Goal: Navigation & Orientation: Understand site structure

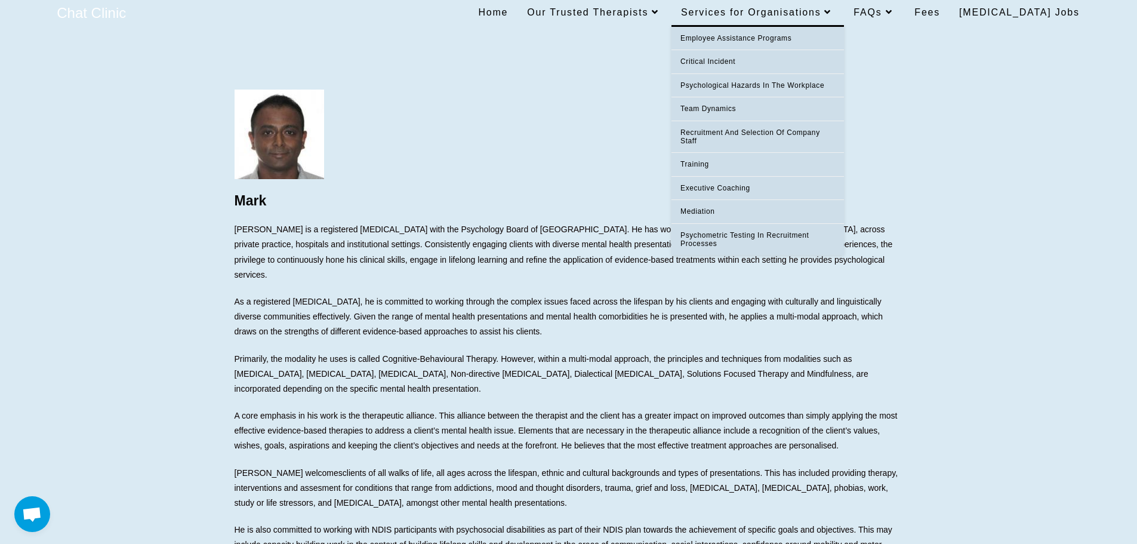
click at [820, 20] on link "Services for Organisations" at bounding box center [757, 12] width 172 height 25
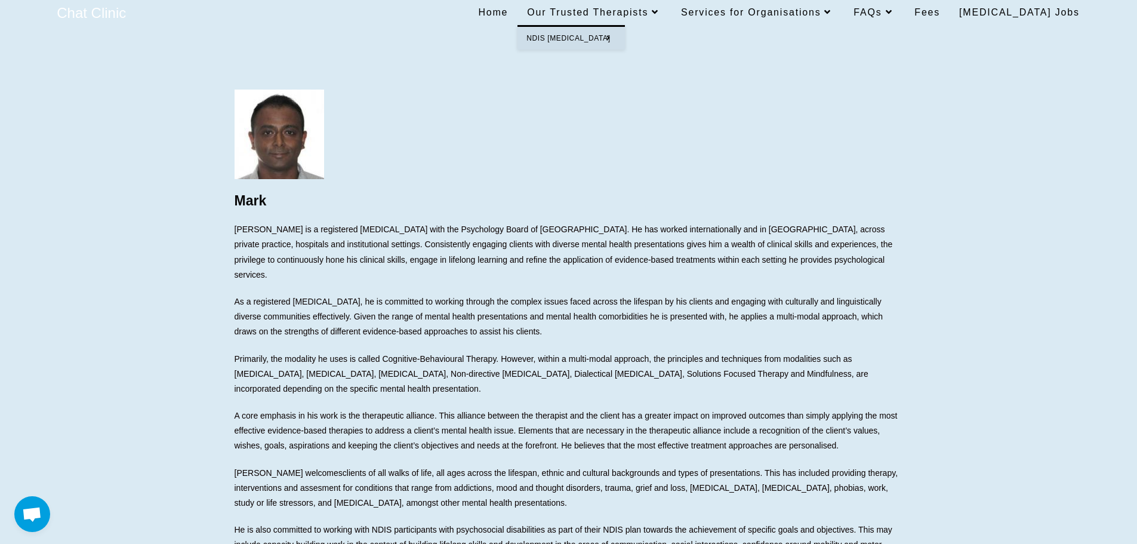
click at [660, 15] on span "Our Trusted Therapists" at bounding box center [594, 12] width 135 height 10
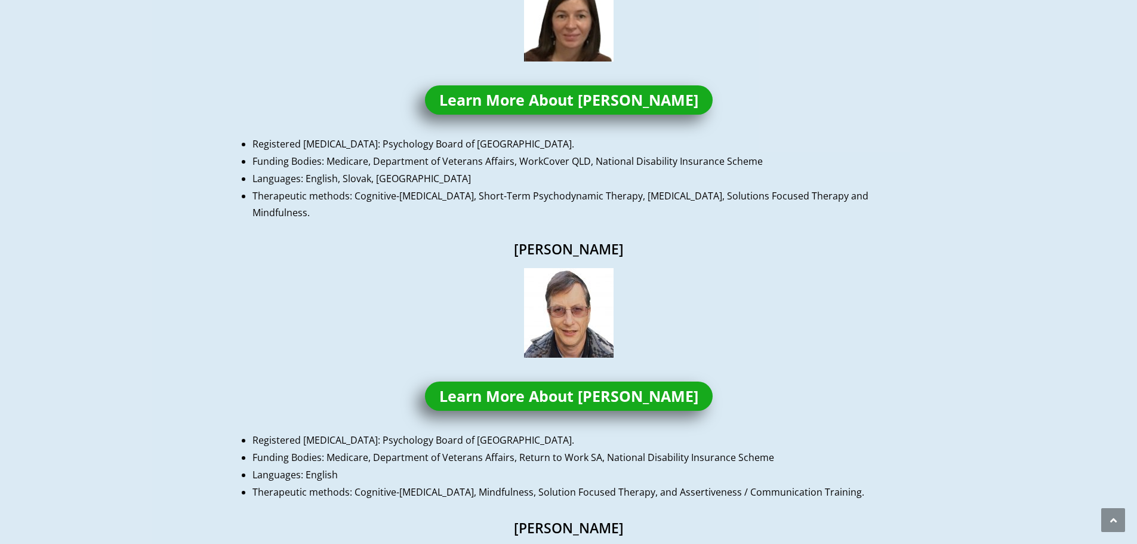
scroll to position [179, 0]
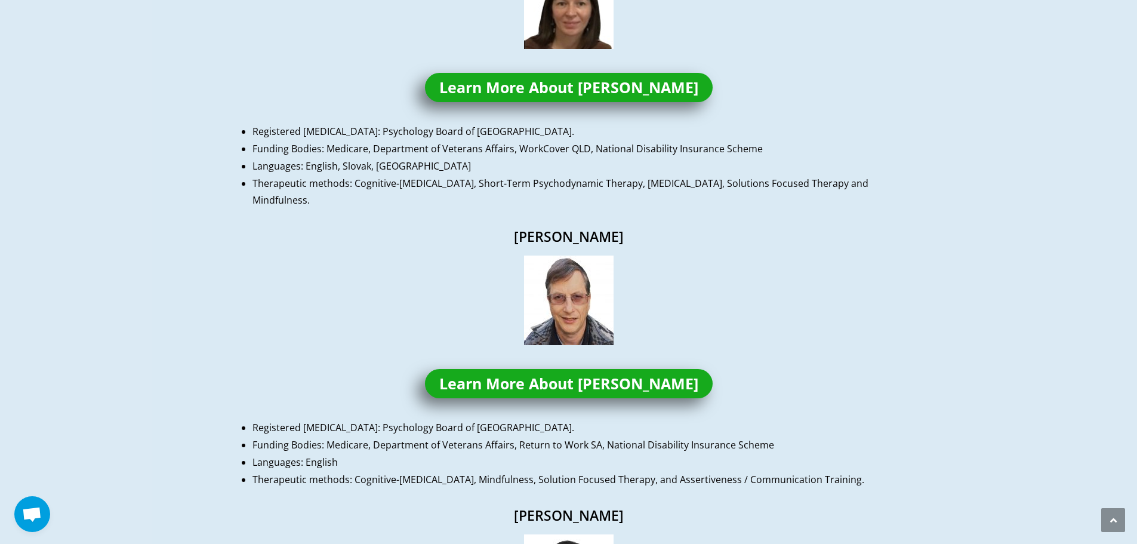
click at [614, 387] on span "Learn More About Homer" at bounding box center [568, 383] width 259 height 15
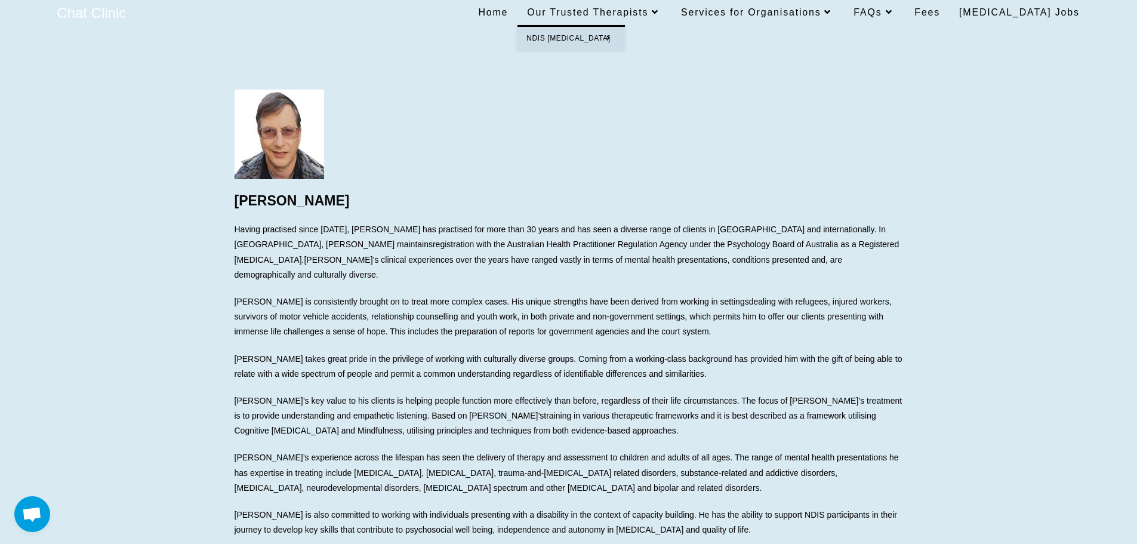
click at [662, 10] on span "Our Trusted Therapists" at bounding box center [594, 12] width 135 height 10
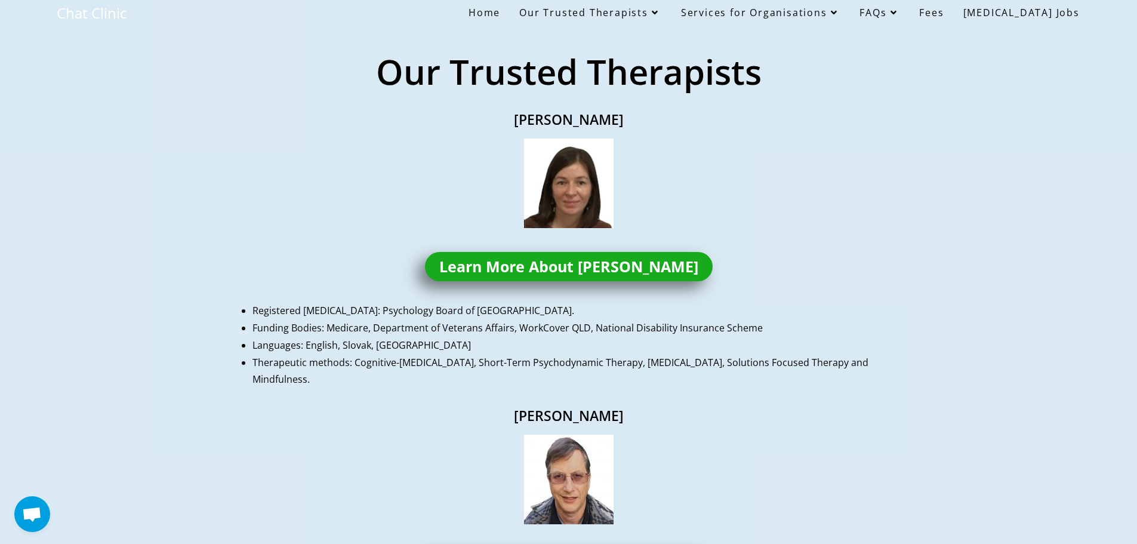
click at [1036, 11] on span "[MEDICAL_DATA] Jobs" at bounding box center [1021, 12] width 116 height 13
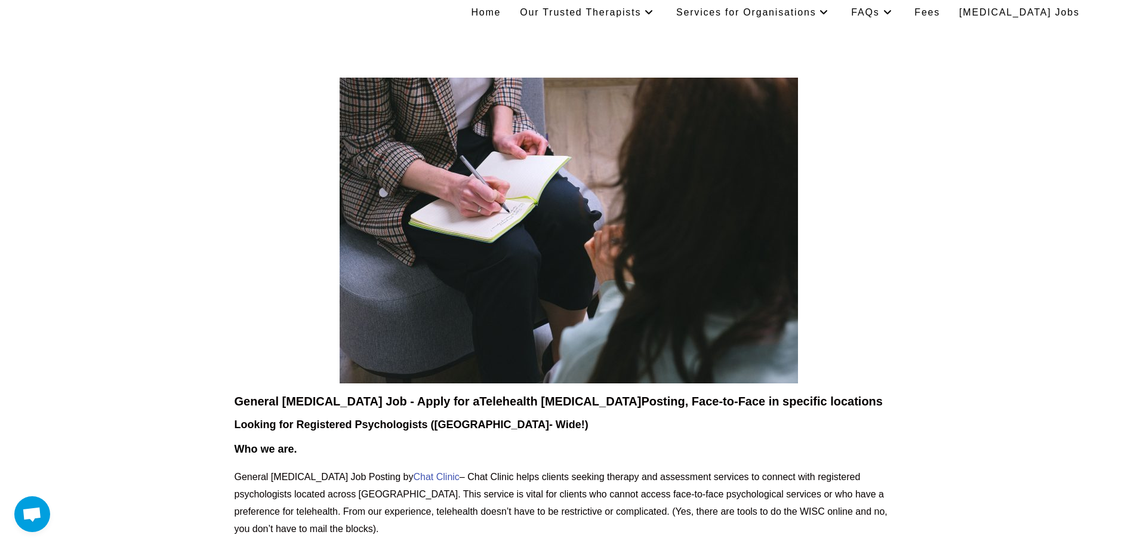
click at [501, 11] on span "Home" at bounding box center [486, 12] width 30 height 10
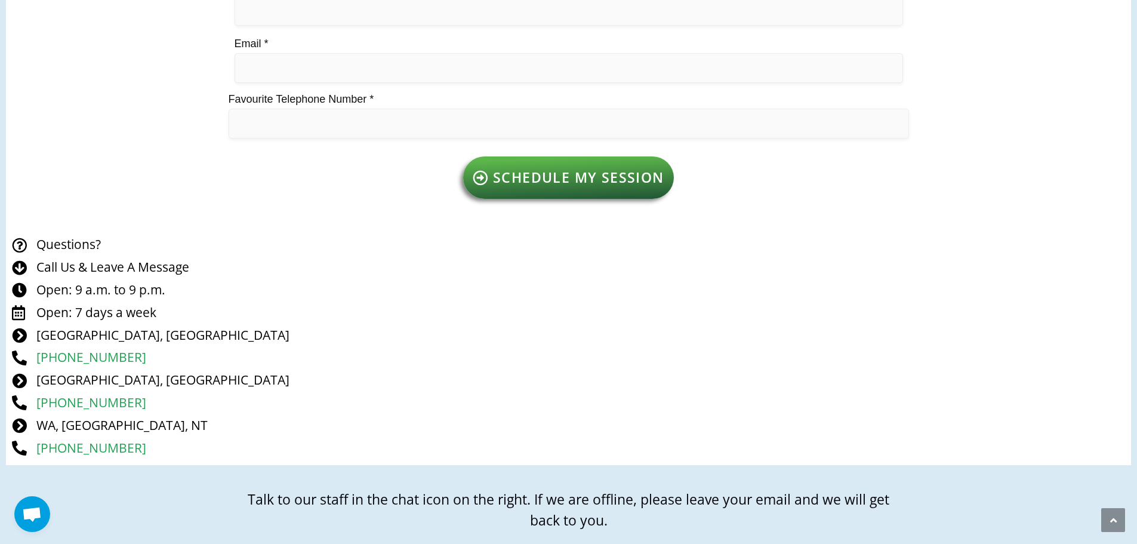
scroll to position [2148, 0]
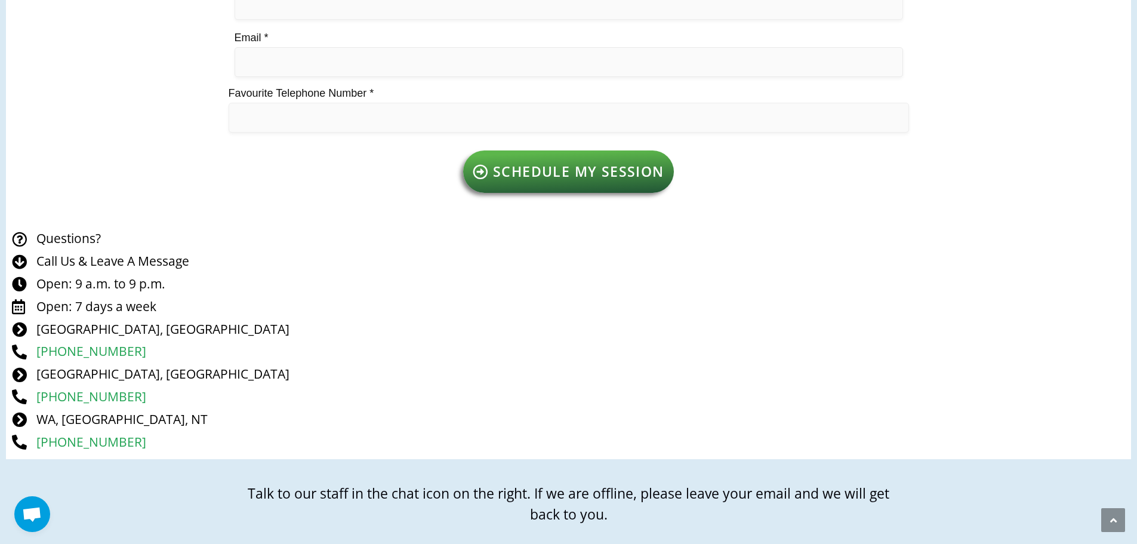
drag, startPoint x: 1136, startPoint y: 435, endPoint x: 1134, endPoint y: 496, distance: 61.5
click at [1134, 503] on div "The people we work with trust us because we offer the following: Assurance that…" at bounding box center [568, 160] width 1137 height 965
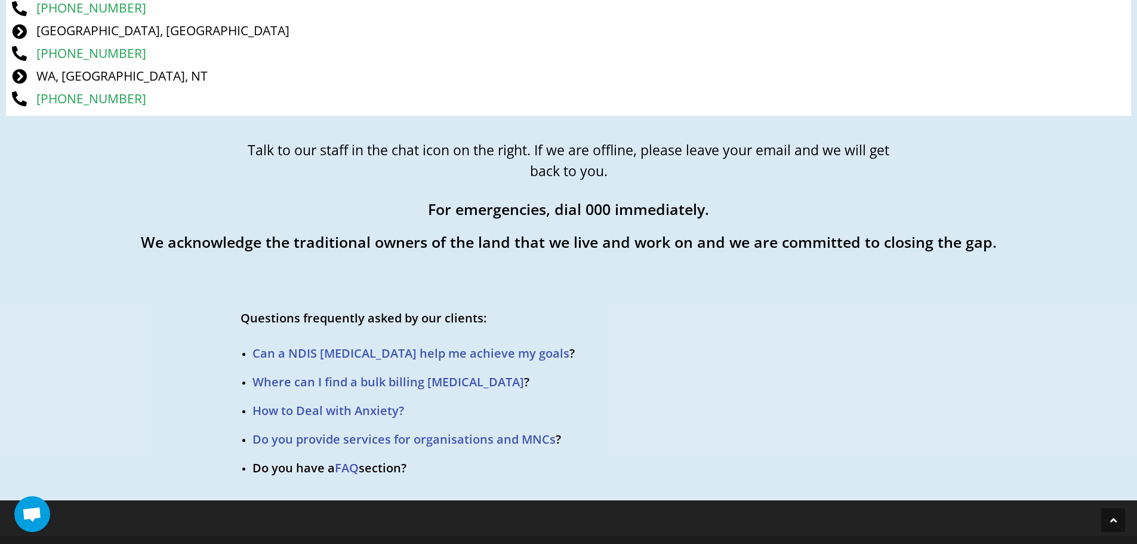
scroll to position [0, 0]
